Goal: Check status: Check status

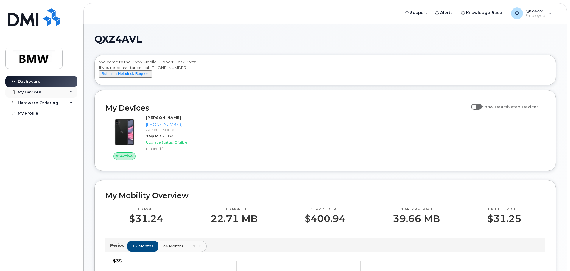
click at [68, 93] on div "My Devices" at bounding box center [41, 92] width 72 height 11
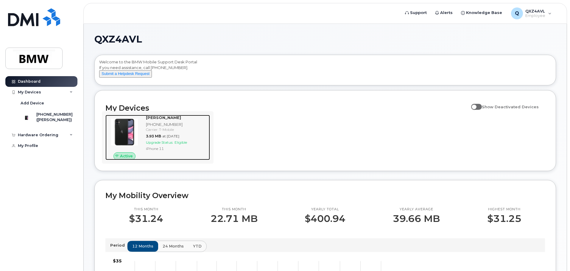
click at [164, 127] on div "[PHONE_NUMBER]" at bounding box center [177, 125] width 62 height 6
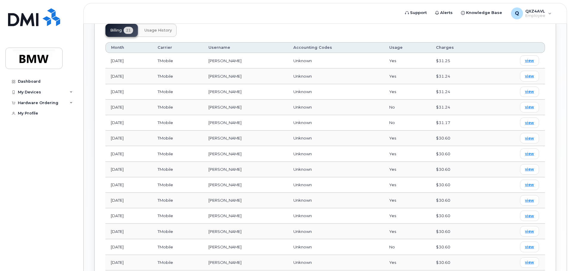
scroll to position [110, 0]
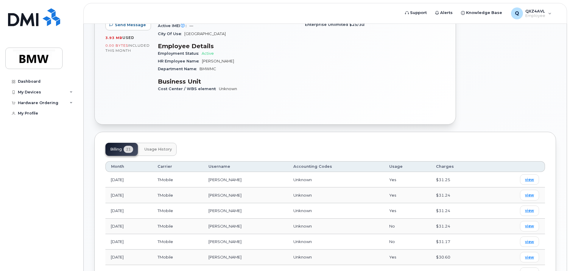
click at [158, 147] on span "Usage History" at bounding box center [157, 149] width 27 height 5
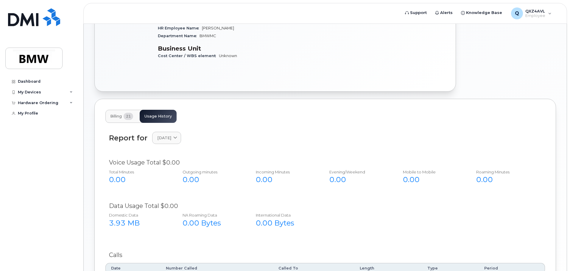
scroll to position [201, 0]
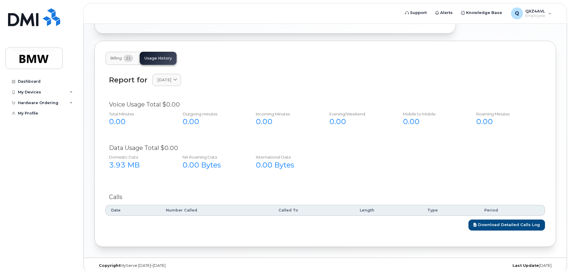
click at [118, 52] on button "Billing 21" at bounding box center [121, 58] width 32 height 13
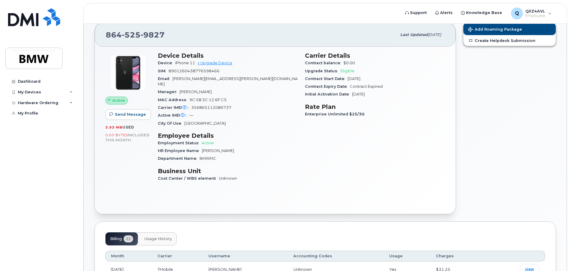
scroll to position [0, 0]
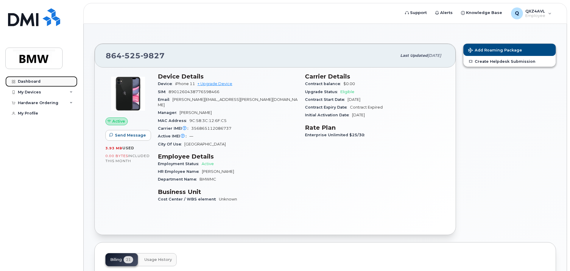
click at [30, 83] on div "Dashboard" at bounding box center [29, 81] width 23 height 5
